Goal: Transaction & Acquisition: Book appointment/travel/reservation

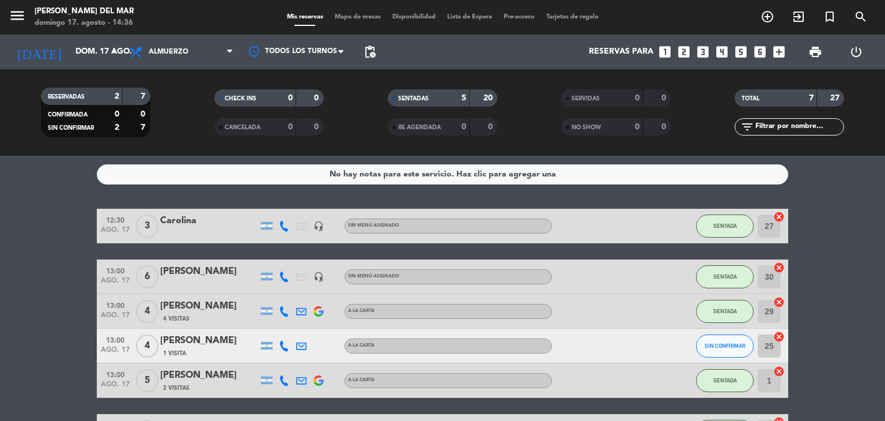
scroll to position [120, 0]
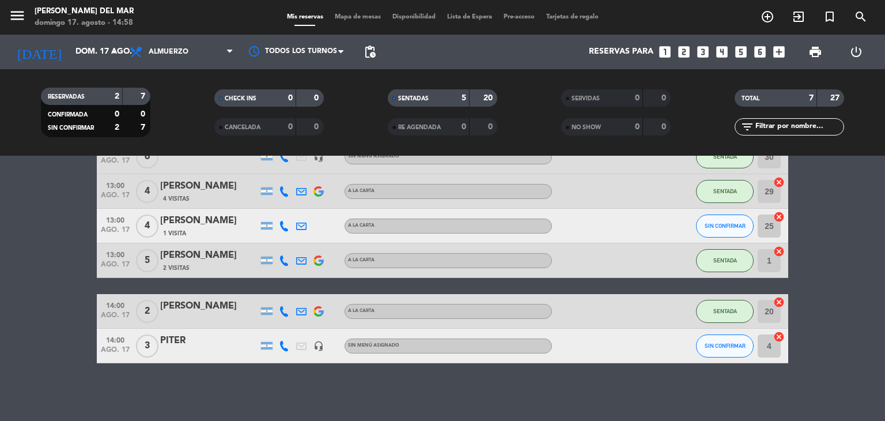
click at [722, 54] on icon "looks_4" at bounding box center [721, 51] width 15 height 15
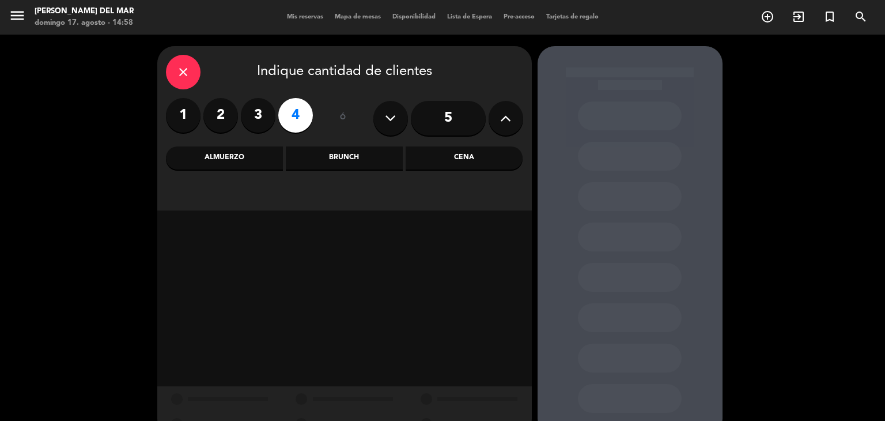
click at [470, 164] on div "Cena" at bounding box center [464, 157] width 117 height 23
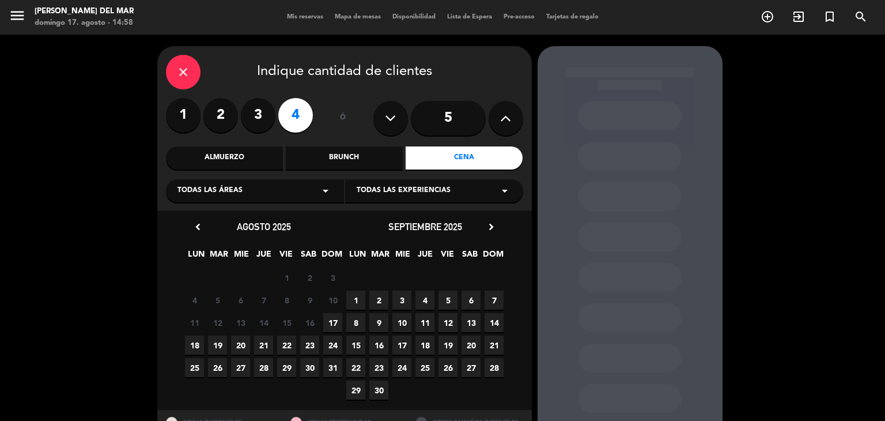
click at [336, 321] on span "17" at bounding box center [332, 322] width 19 height 19
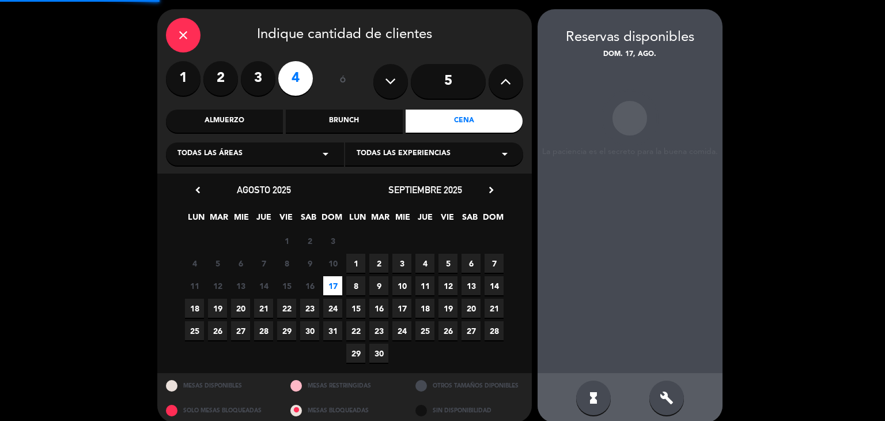
scroll to position [46, 0]
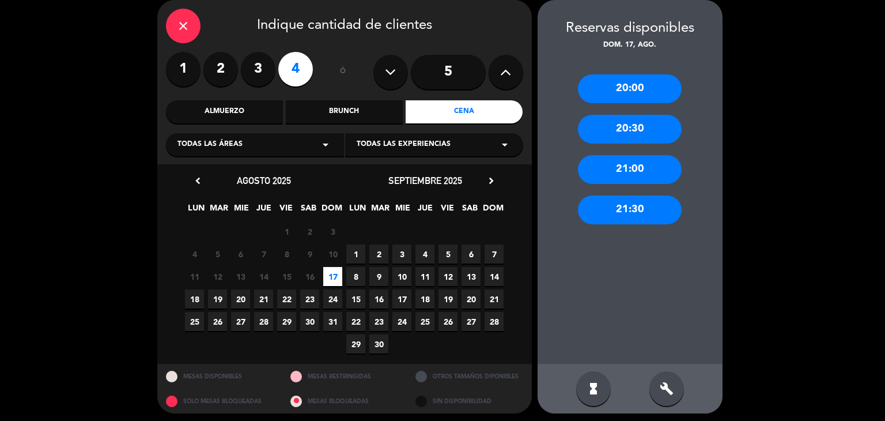
click at [623, 177] on div "21:00" at bounding box center [630, 169] width 104 height 29
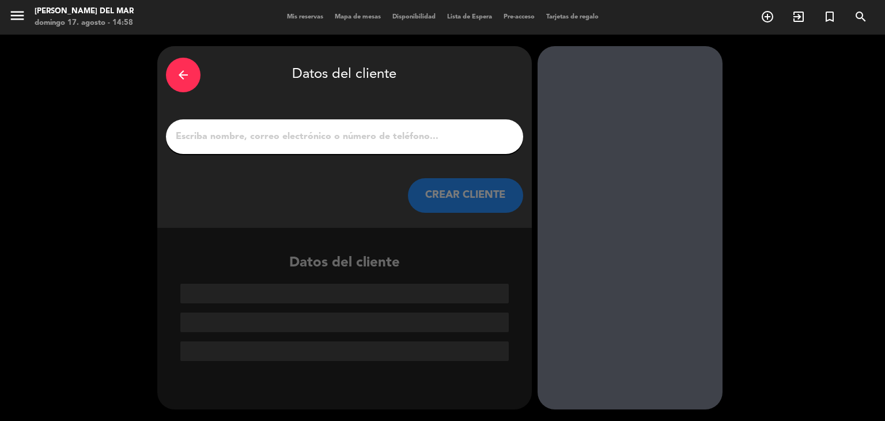
scroll to position [0, 0]
click at [463, 136] on input "1" at bounding box center [345, 136] width 340 height 16
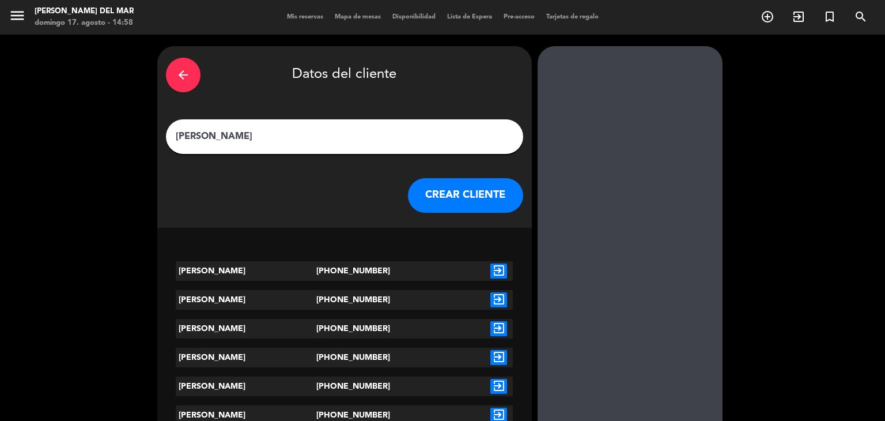
type input "[PERSON_NAME]"
click at [502, 271] on icon "exit_to_app" at bounding box center [498, 270] width 17 height 15
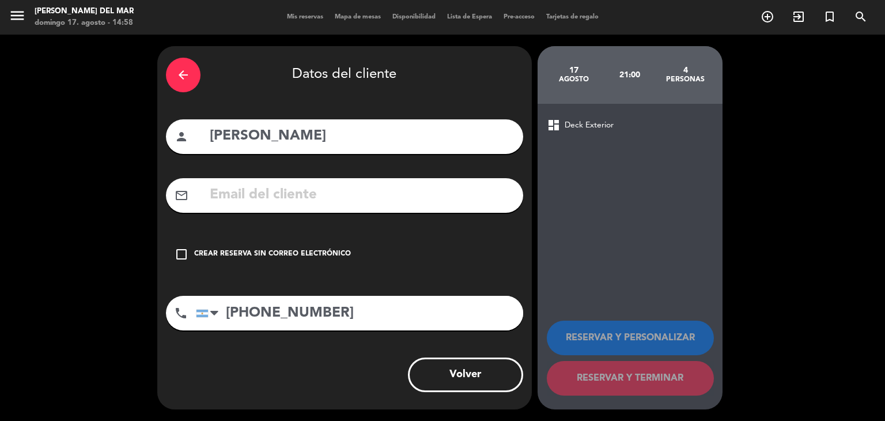
click at [180, 260] on icon "check_box_outline_blank" at bounding box center [182, 254] width 14 height 14
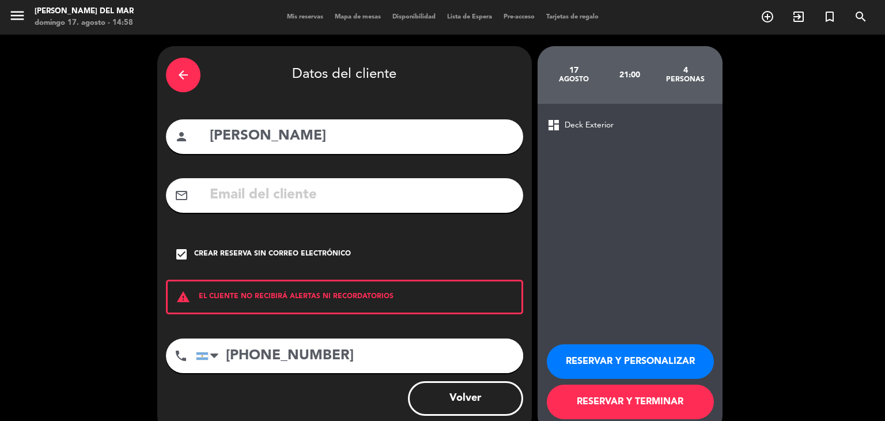
click at [600, 396] on button "RESERVAR Y TERMINAR" at bounding box center [630, 401] width 167 height 35
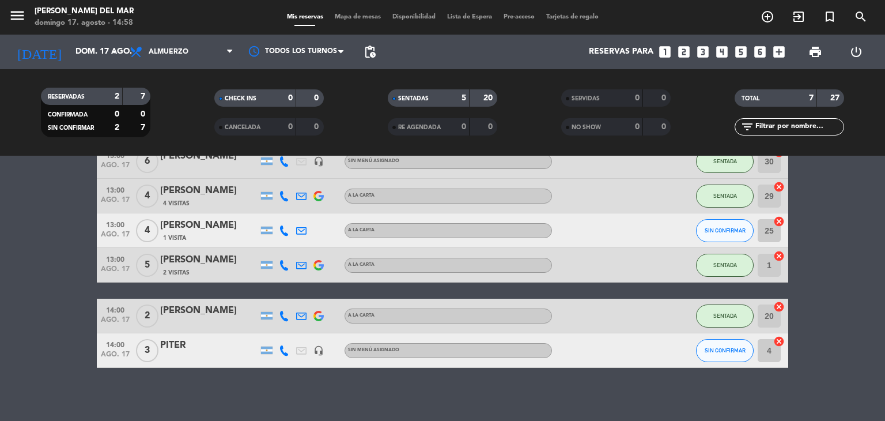
scroll to position [120, 0]
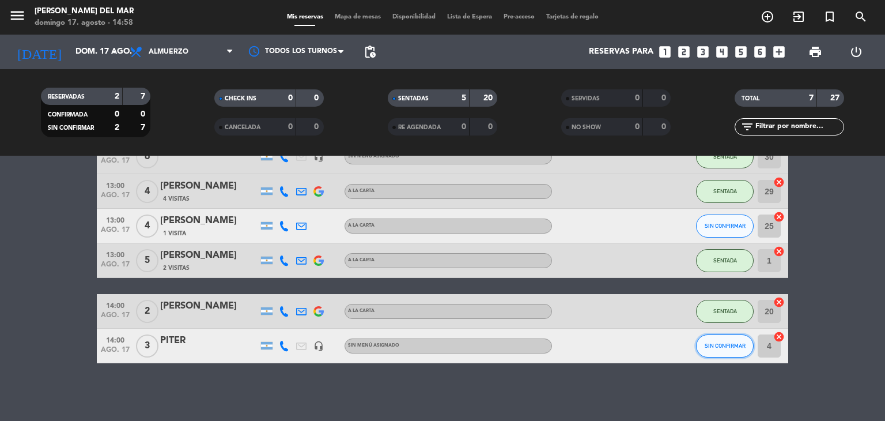
click at [736, 351] on button "SIN CONFIRMAR" at bounding box center [725, 345] width 58 height 23
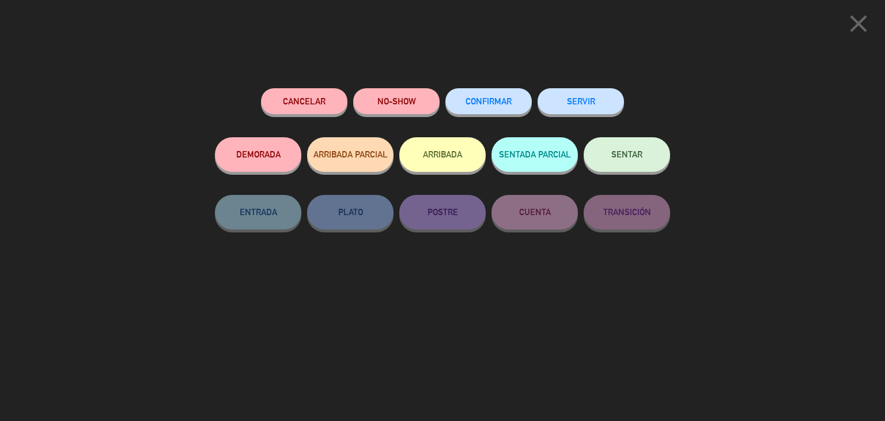
click at [600, 161] on button "SENTAR" at bounding box center [627, 154] width 86 height 35
